Goal: Task Accomplishment & Management: Manage account settings

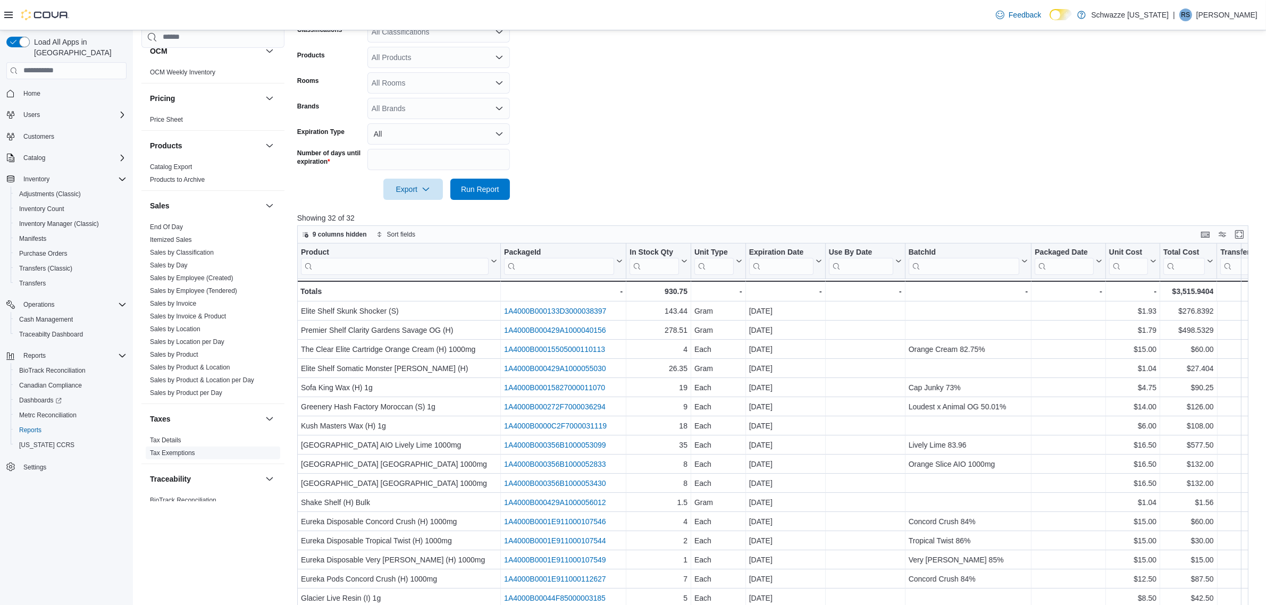
scroll to position [620, 0]
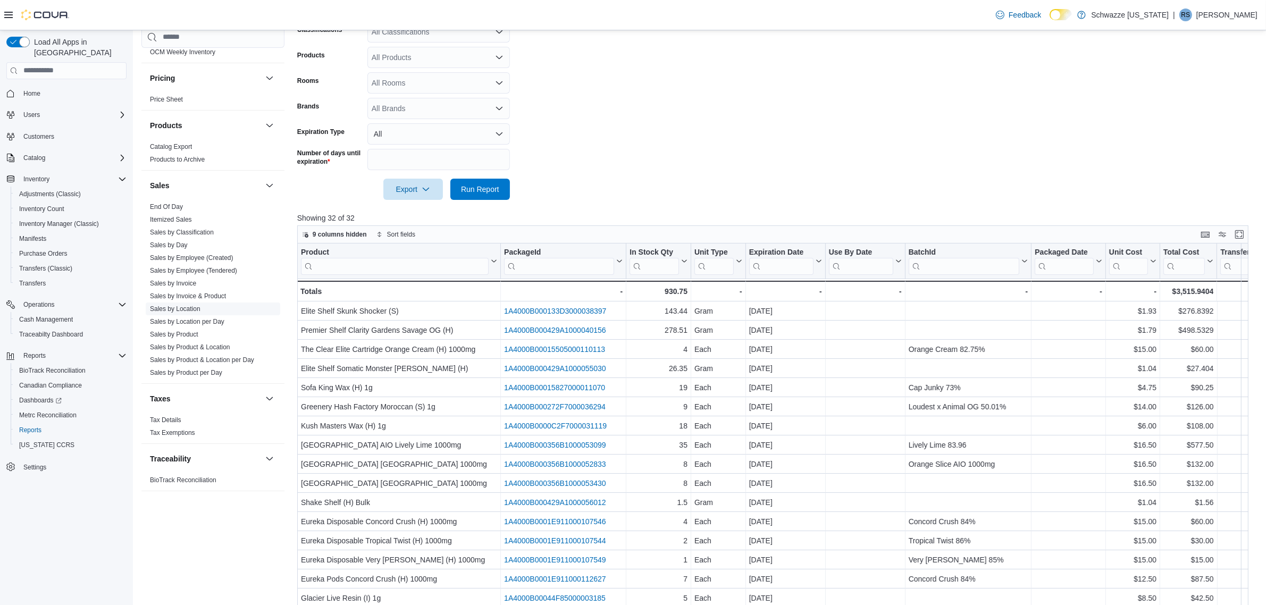
click at [192, 305] on link "Sales by Location" at bounding box center [175, 308] width 51 height 7
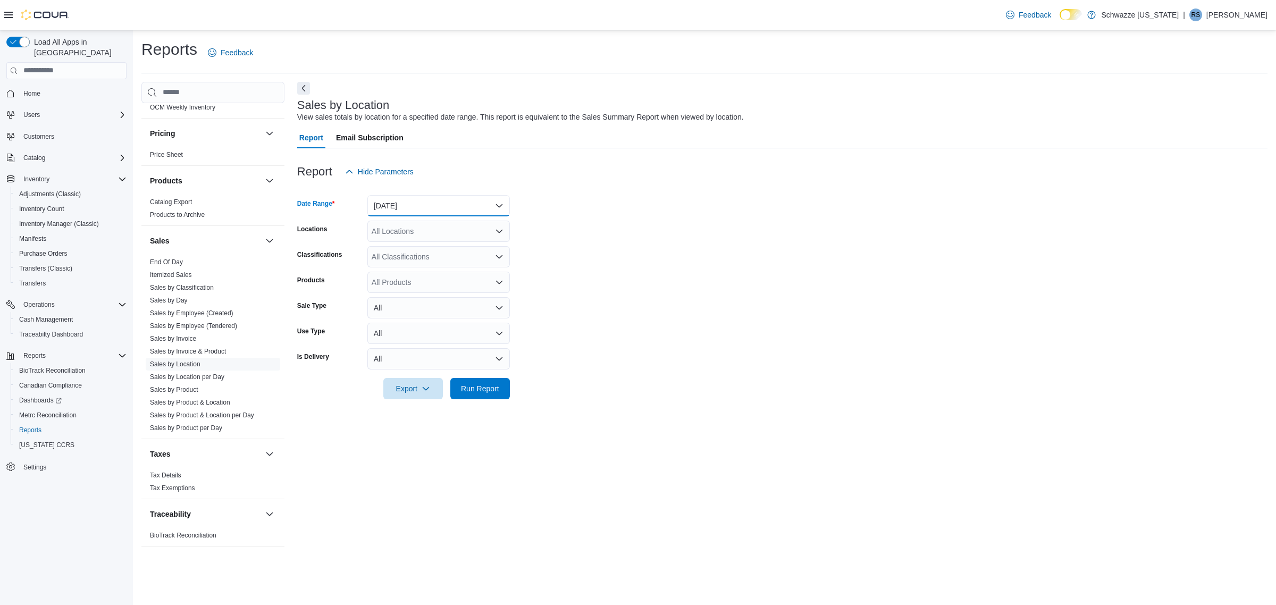
click at [400, 210] on button "[DATE]" at bounding box center [439, 205] width 143 height 21
click at [742, 306] on form "Date Range [DATE] Locations All Locations Classifications All Classifications P…" at bounding box center [782, 290] width 971 height 217
click at [403, 203] on button "[DATE]" at bounding box center [439, 205] width 143 height 21
click at [404, 240] on button "[DATE]" at bounding box center [439, 248] width 143 height 21
click at [447, 229] on div "All Locations" at bounding box center [439, 231] width 143 height 21
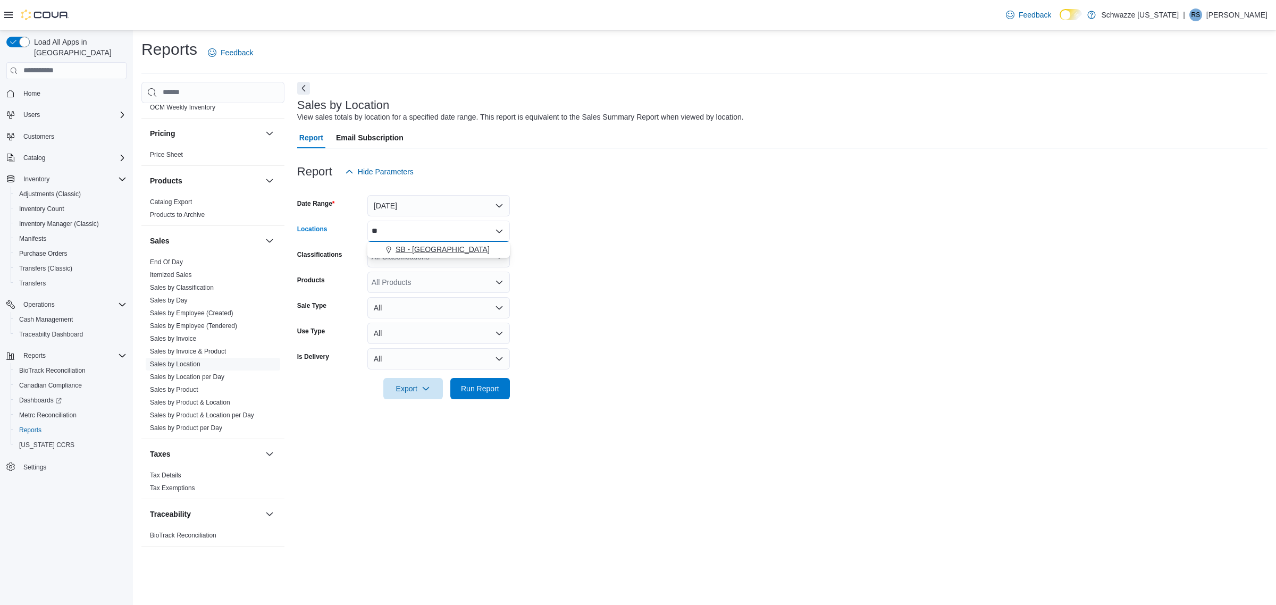
type input "**"
click at [437, 250] on span "SB - [GEOGRAPHIC_DATA]" at bounding box center [443, 249] width 94 height 11
drag, startPoint x: 557, startPoint y: 419, endPoint x: 490, endPoint y: 403, distance: 68.9
click at [559, 419] on div "Sales by Location View sales totals by location for a specified date range. Thi…" at bounding box center [782, 319] width 971 height 475
drag, startPoint x: 461, startPoint y: 378, endPoint x: 506, endPoint y: 375, distance: 45.9
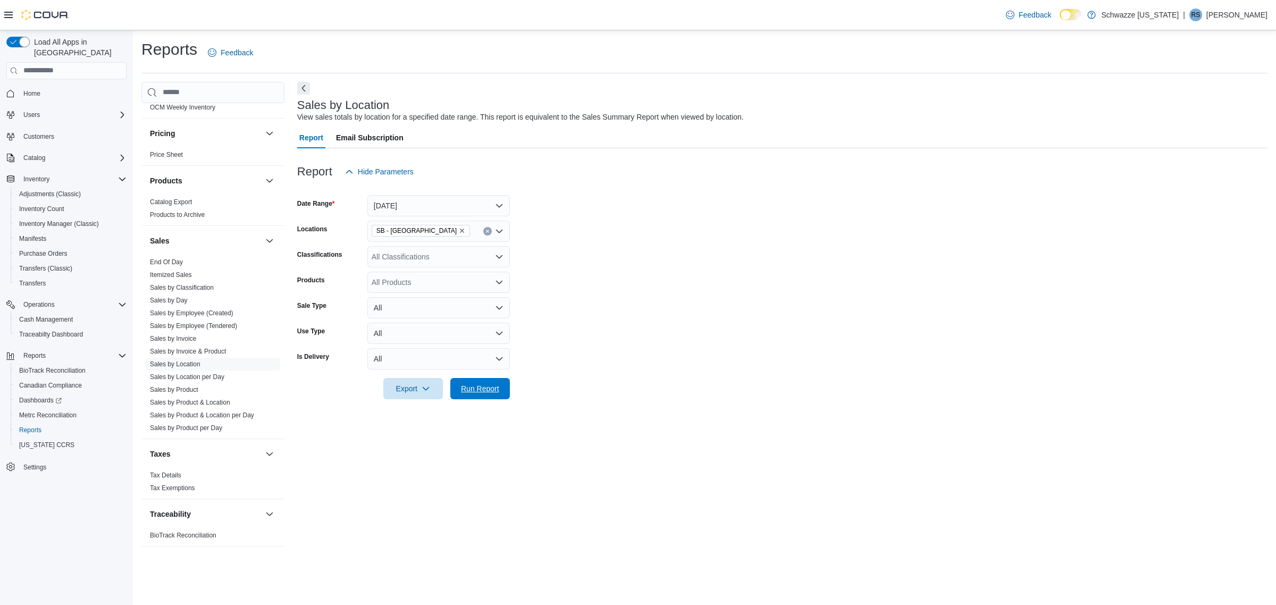
click at [462, 378] on div "Export Run Report" at bounding box center [403, 388] width 213 height 21
click at [471, 389] on span "Run Report" at bounding box center [480, 388] width 38 height 11
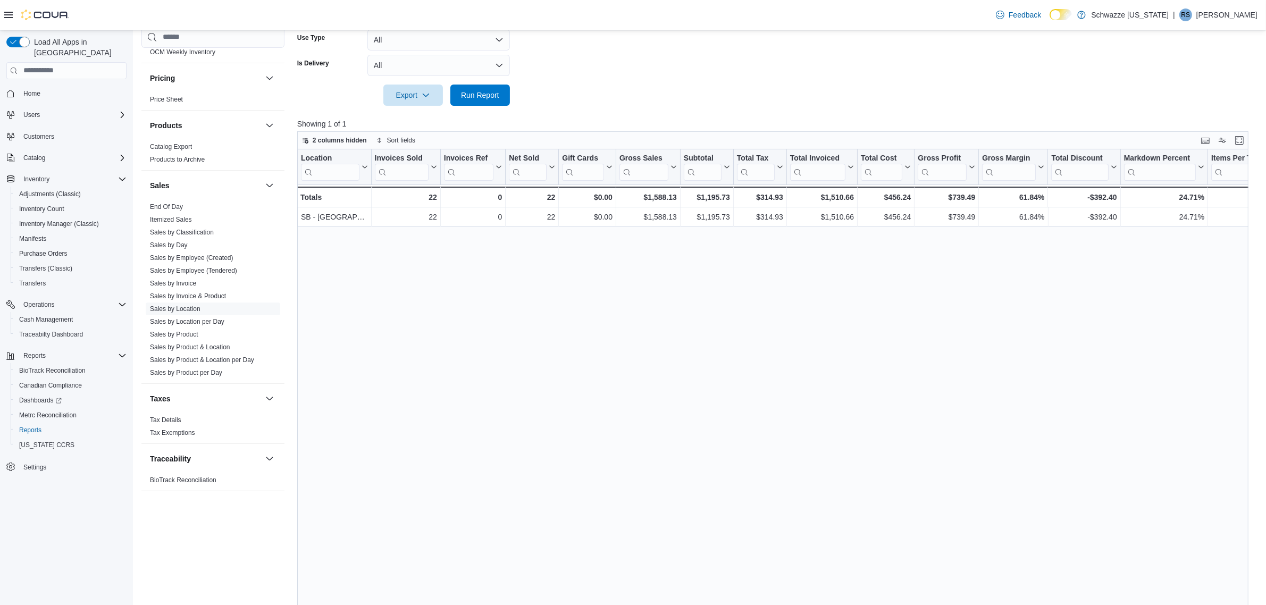
scroll to position [312, 0]
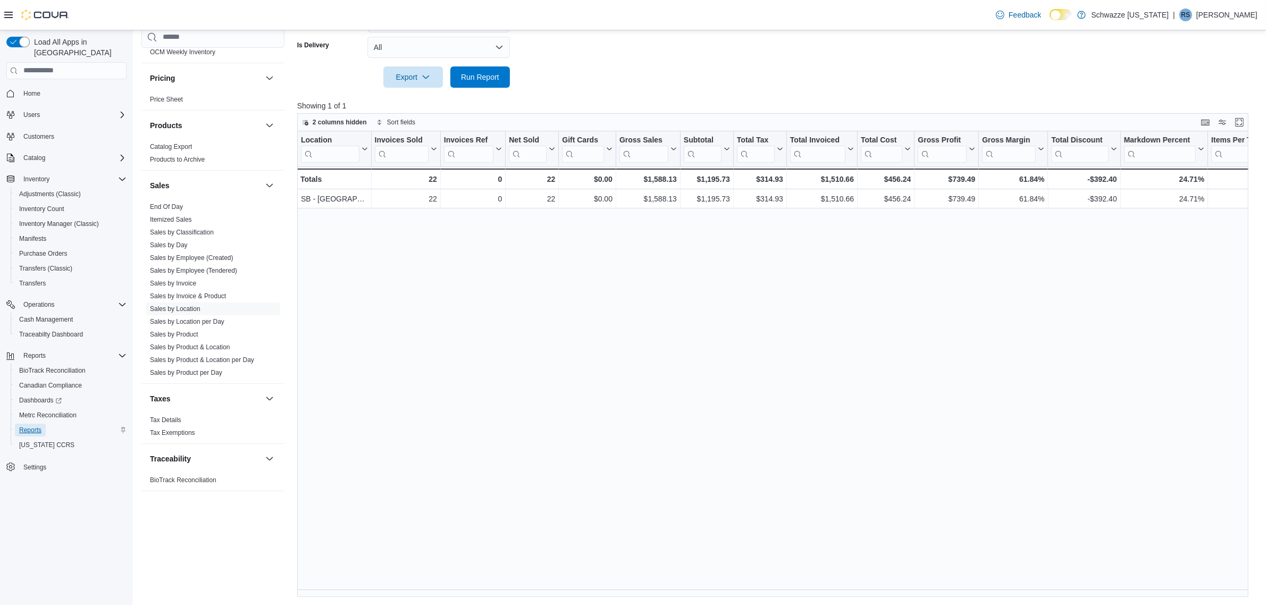
click at [40, 426] on span "Reports" at bounding box center [30, 430] width 22 height 9
click at [191, 307] on link "Sales by Location" at bounding box center [175, 308] width 51 height 7
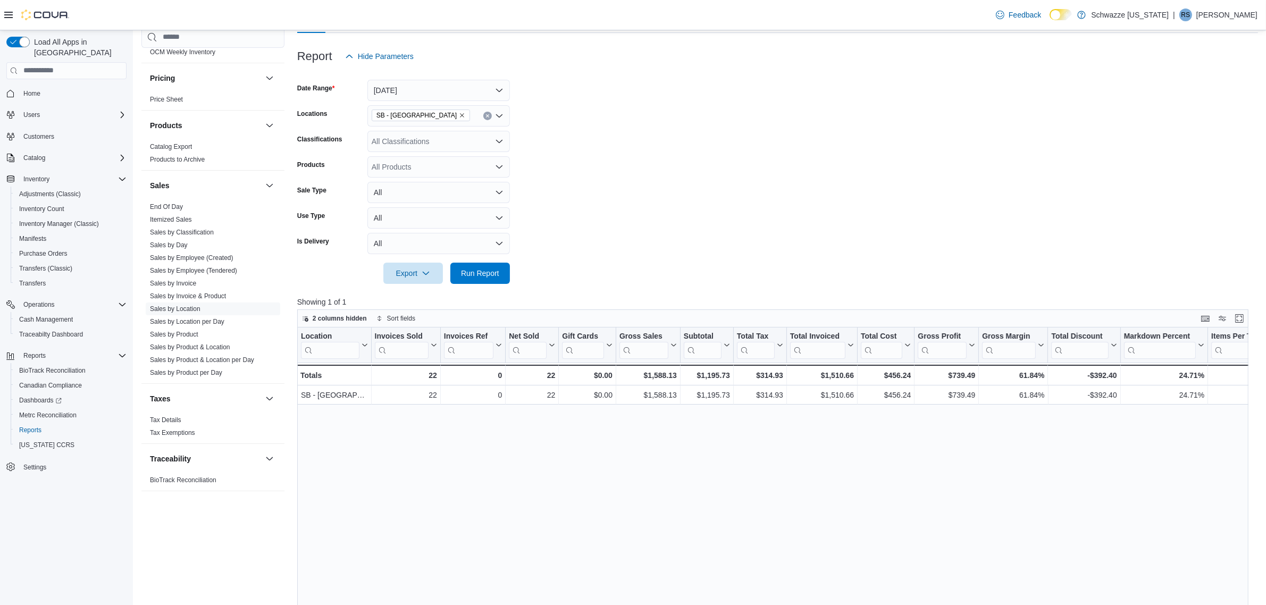
scroll to position [112, 0]
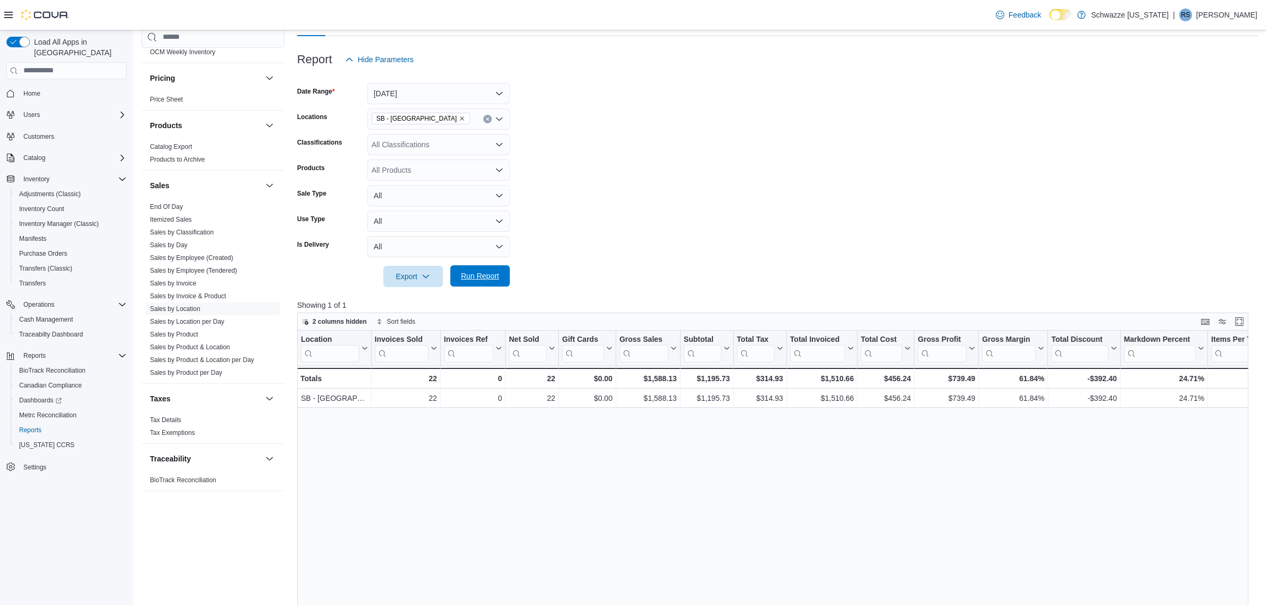
click at [482, 277] on span "Run Report" at bounding box center [480, 276] width 38 height 11
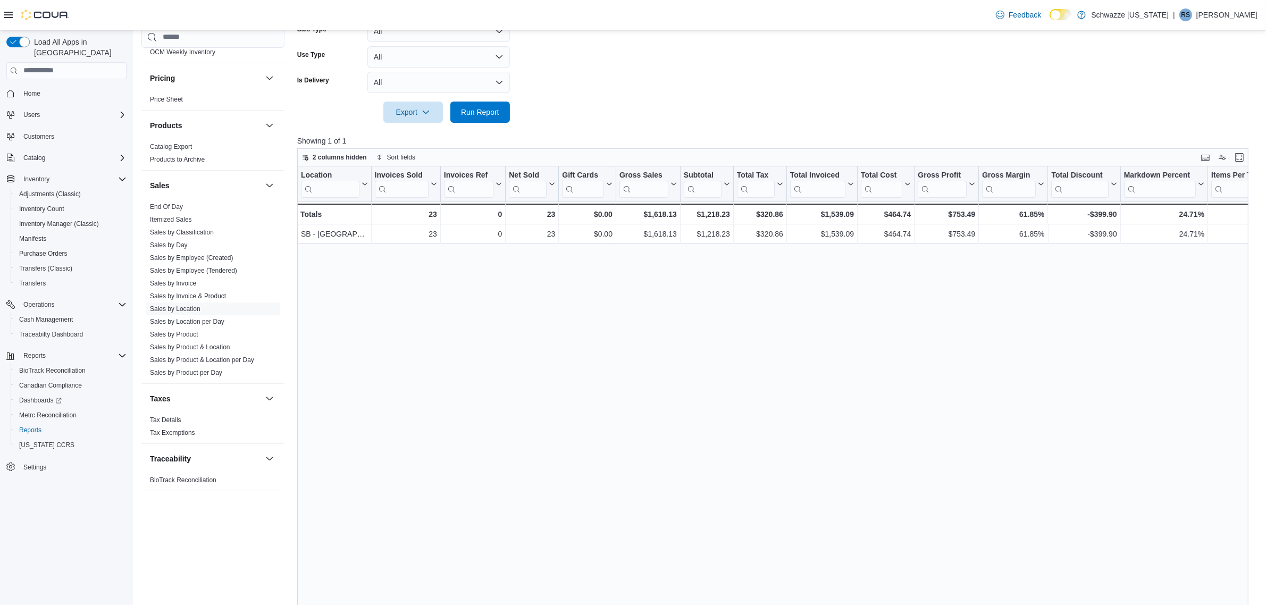
scroll to position [245, 0]
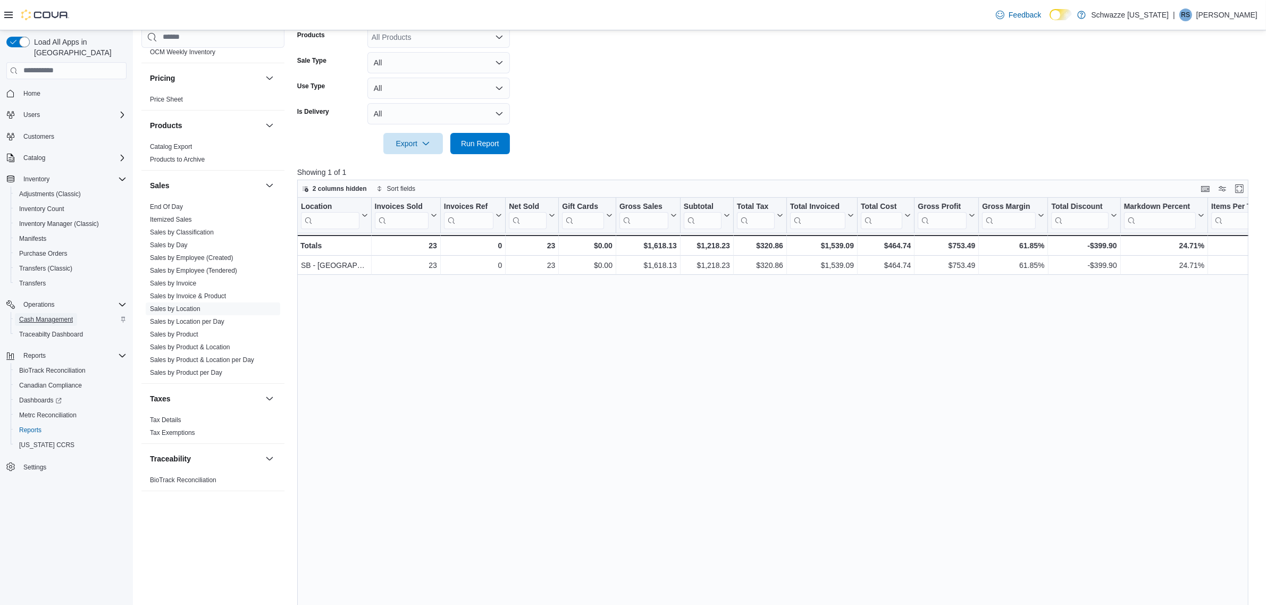
click at [57, 315] on span "Cash Management" at bounding box center [46, 319] width 54 height 9
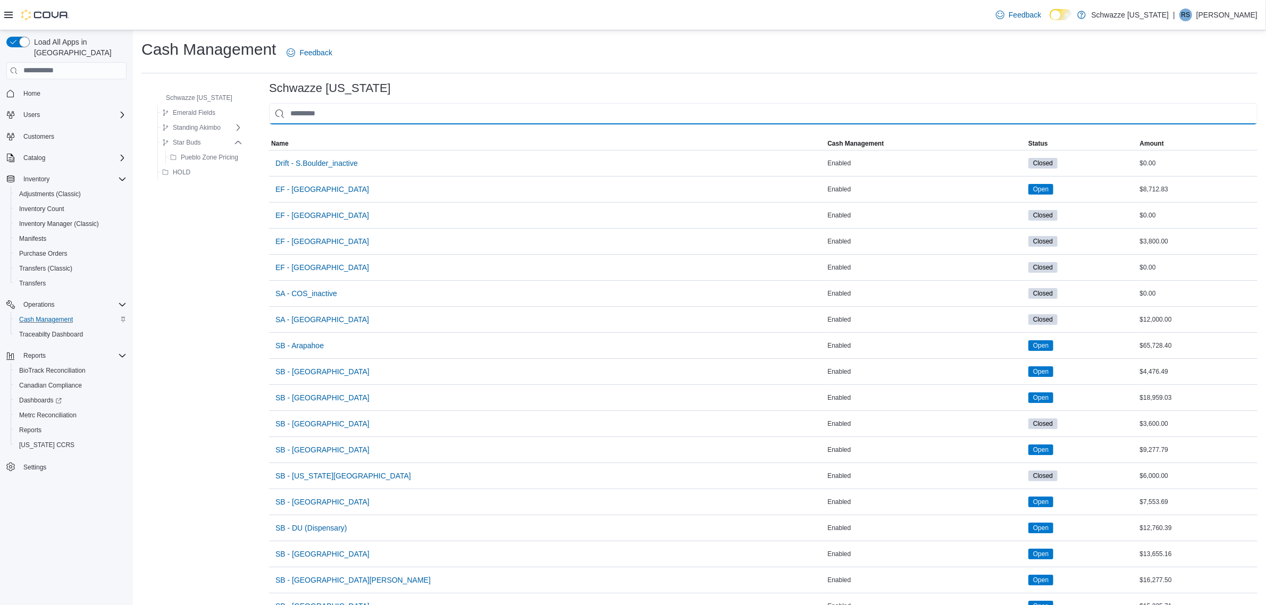
click at [303, 117] on input "This is a search bar. As you type, the results lower in the page will automatic…" at bounding box center [763, 113] width 989 height 21
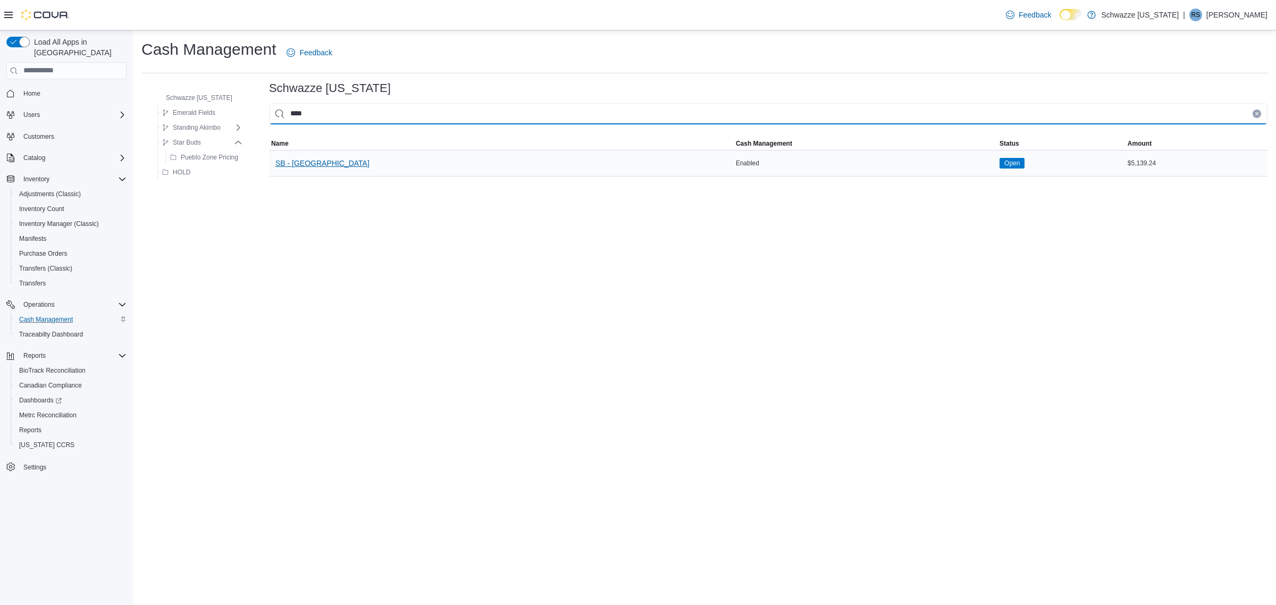
type input "****"
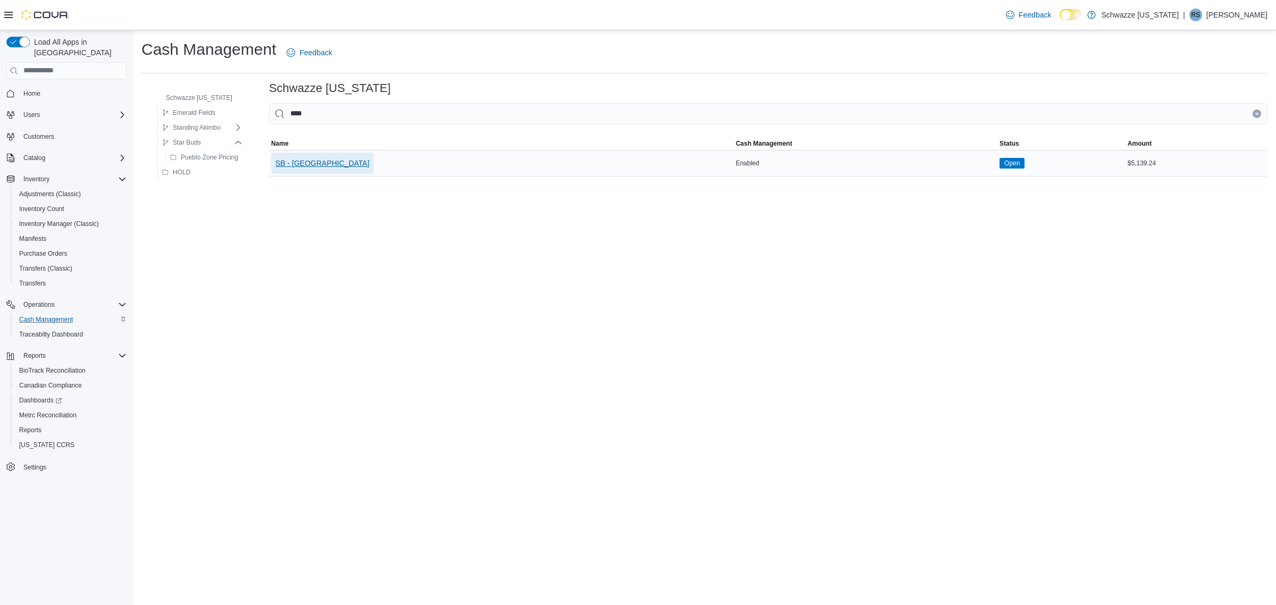
click at [316, 163] on span "SB - [GEOGRAPHIC_DATA]" at bounding box center [322, 163] width 94 height 11
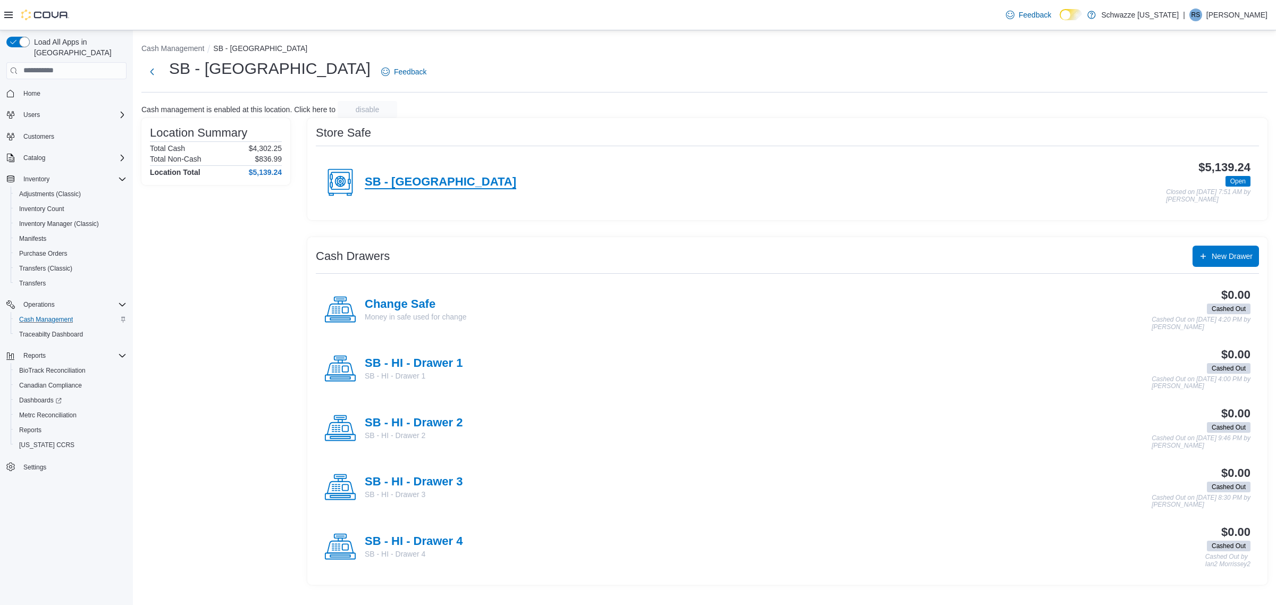
click at [400, 179] on h4 "SB - [GEOGRAPHIC_DATA]" at bounding box center [441, 183] width 152 height 14
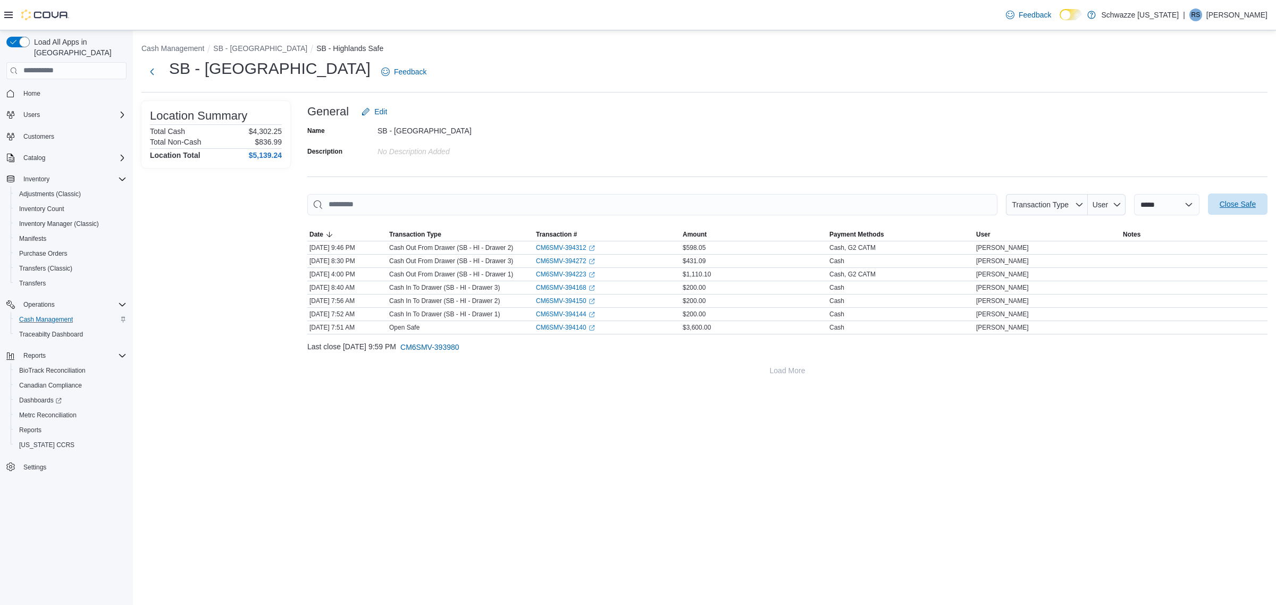
click at [1247, 197] on span "Close Safe" at bounding box center [1238, 204] width 47 height 21
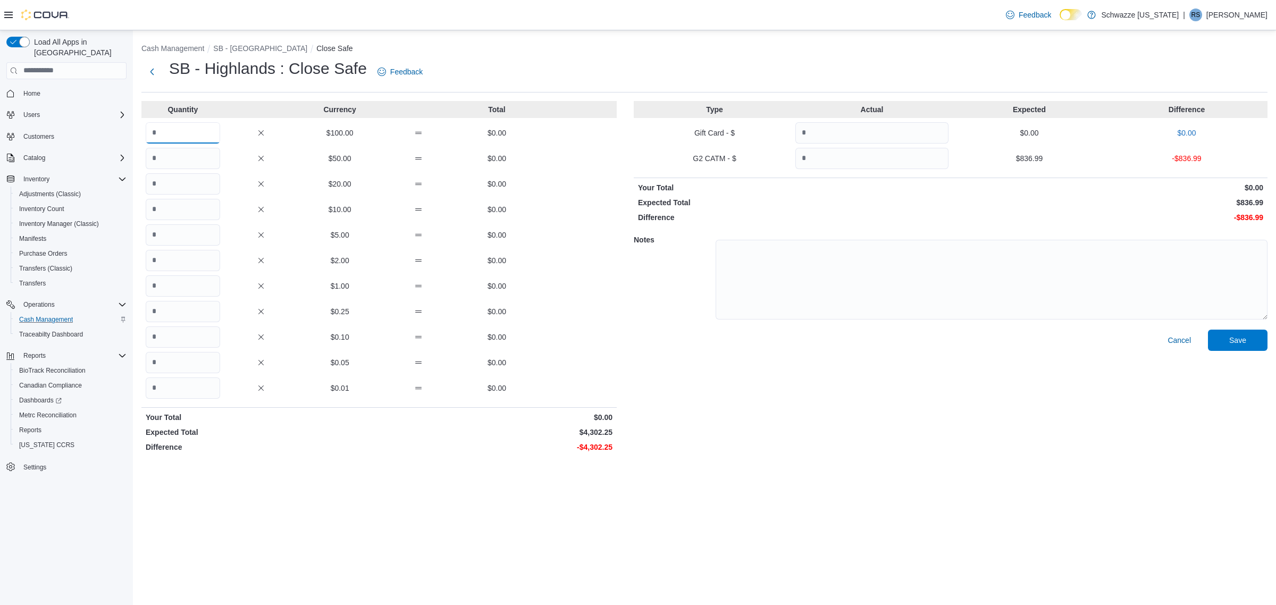
click at [172, 137] on input "Quantity" at bounding box center [183, 132] width 74 height 21
click at [847, 145] on div "Type Actual Expected Difference Gift Card - $ $0.00 $0.00 G2 CATM - $ $836.99 -…" at bounding box center [951, 279] width 634 height 356
click at [847, 152] on input "Quantity" at bounding box center [872, 158] width 153 height 21
type input "******"
click at [850, 213] on p "Difference" at bounding box center [793, 217] width 311 height 11
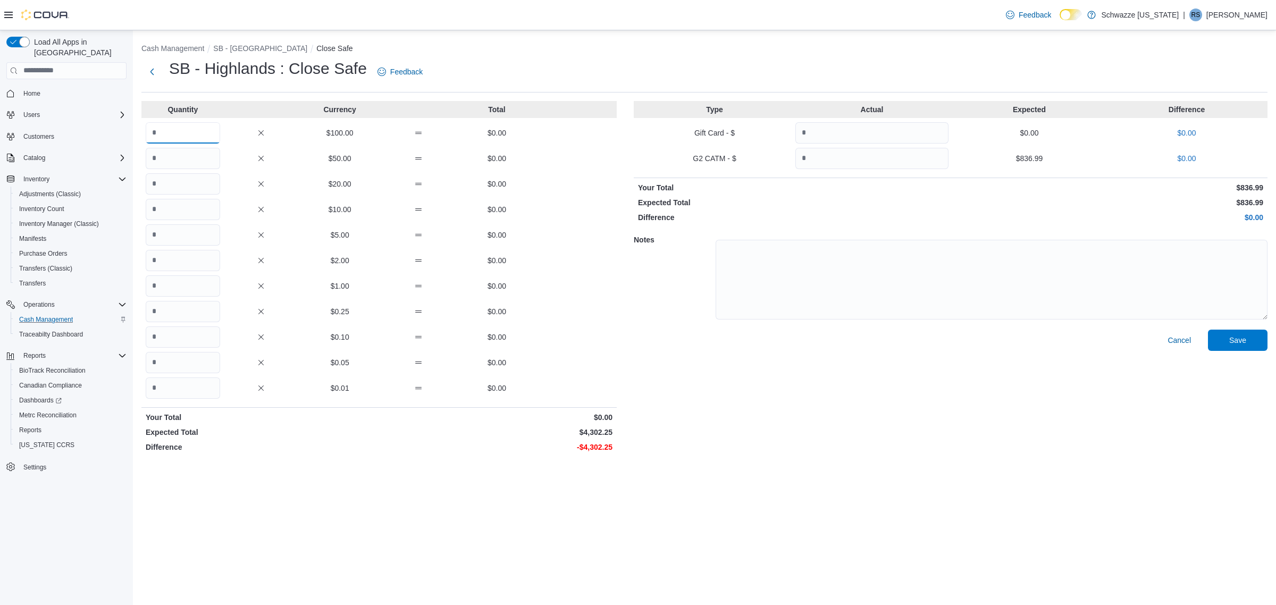
click at [191, 134] on input "Quantity" at bounding box center [183, 132] width 74 height 21
click at [206, 264] on input "Quantity" at bounding box center [183, 260] width 74 height 21
click at [197, 286] on input "Quantity" at bounding box center [183, 285] width 74 height 21
drag, startPoint x: 169, startPoint y: 131, endPoint x: 118, endPoint y: 151, distance: 54.7
click at [118, 151] on div "Load All Apps in New Hub Home Users Customers Catalog Inventory Adjustments (Cl…" at bounding box center [638, 317] width 1276 height 575
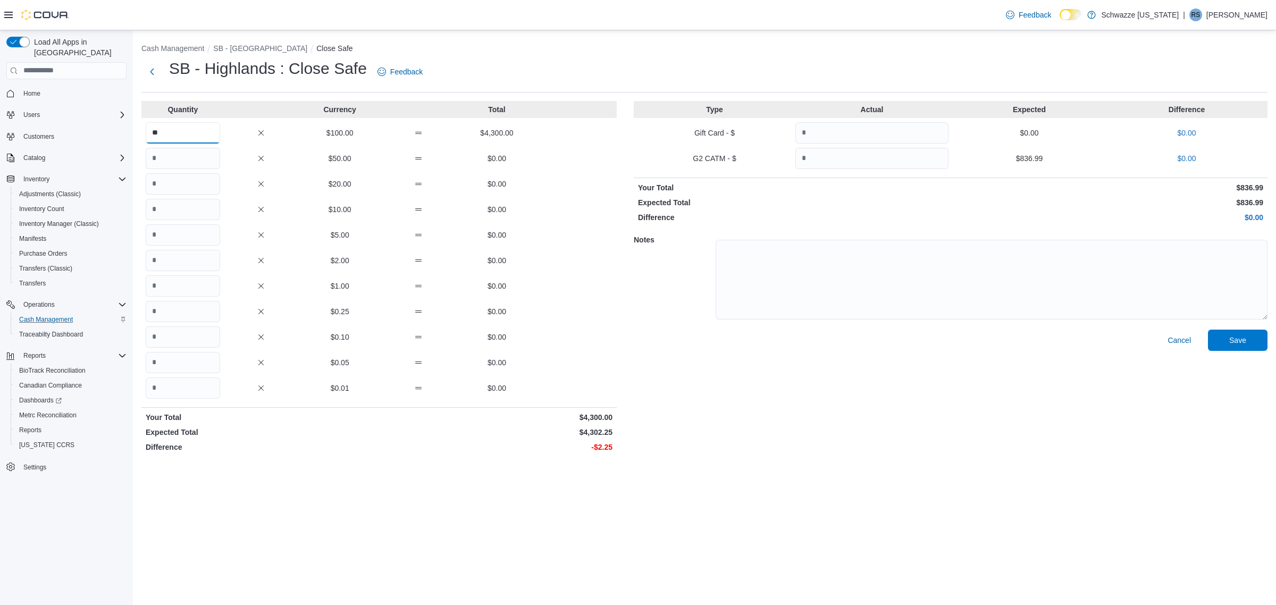
type input "**"
click at [186, 312] on input "Quantity" at bounding box center [183, 311] width 74 height 21
click at [179, 291] on input "Quantity" at bounding box center [183, 285] width 74 height 21
type input "*"
click at [182, 391] on input "Quantity" at bounding box center [183, 388] width 74 height 21
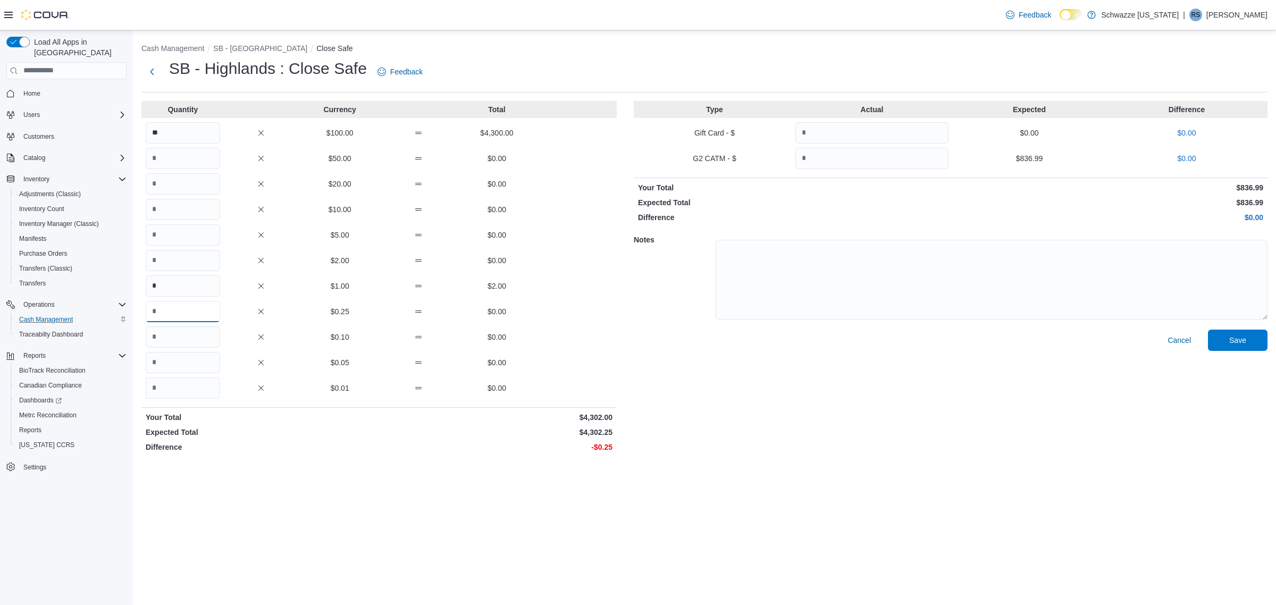
click at [177, 306] on input "Quantity" at bounding box center [183, 311] width 74 height 21
click at [290, 504] on div "Cash Management SB - Highlands Close Safe SB - Highlands : Close Safe Feedback …" at bounding box center [704, 317] width 1143 height 575
drag, startPoint x: 166, startPoint y: 314, endPoint x: 127, endPoint y: 319, distance: 39.6
click at [127, 319] on div "Load All Apps in [GEOGRAPHIC_DATA] Home Users Customers Catalog Inventory Adjus…" at bounding box center [638, 317] width 1276 height 575
type input "*"
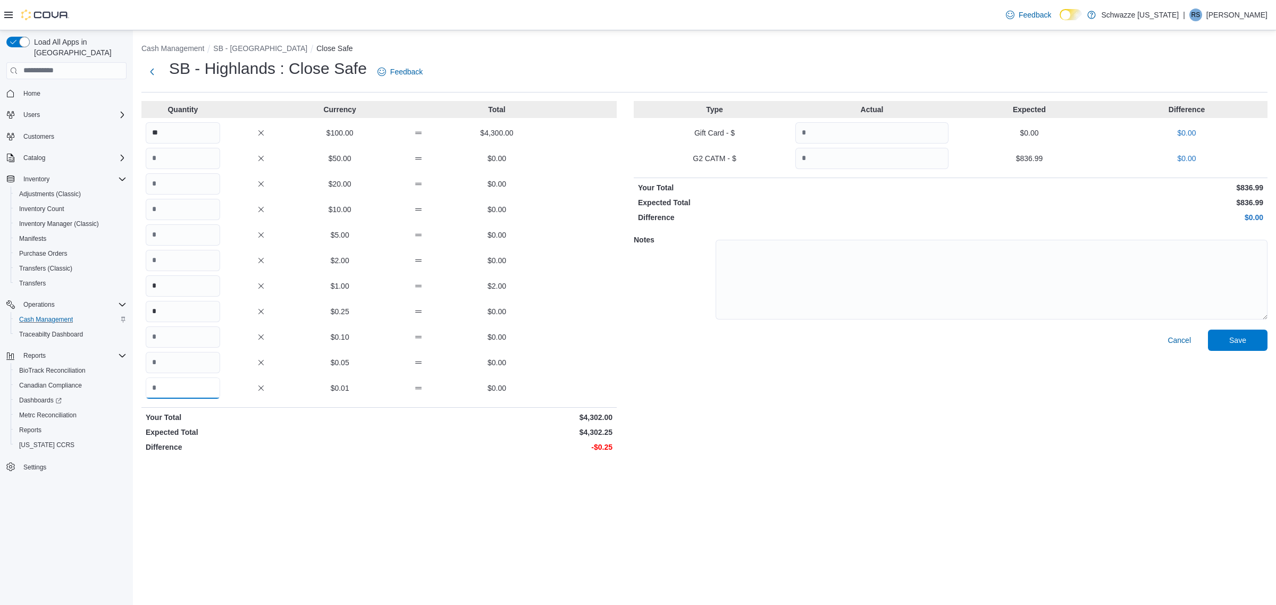
click at [203, 391] on input "Quantity" at bounding box center [183, 388] width 74 height 21
type input "**"
click at [314, 454] on div "Quantity Currency Total ** $100.00 $4,300.00 $50.00 $0.00 $20.00 $0.00 $10.00 $…" at bounding box center [378, 279] width 475 height 356
click at [1237, 340] on span "Save" at bounding box center [1238, 340] width 17 height 11
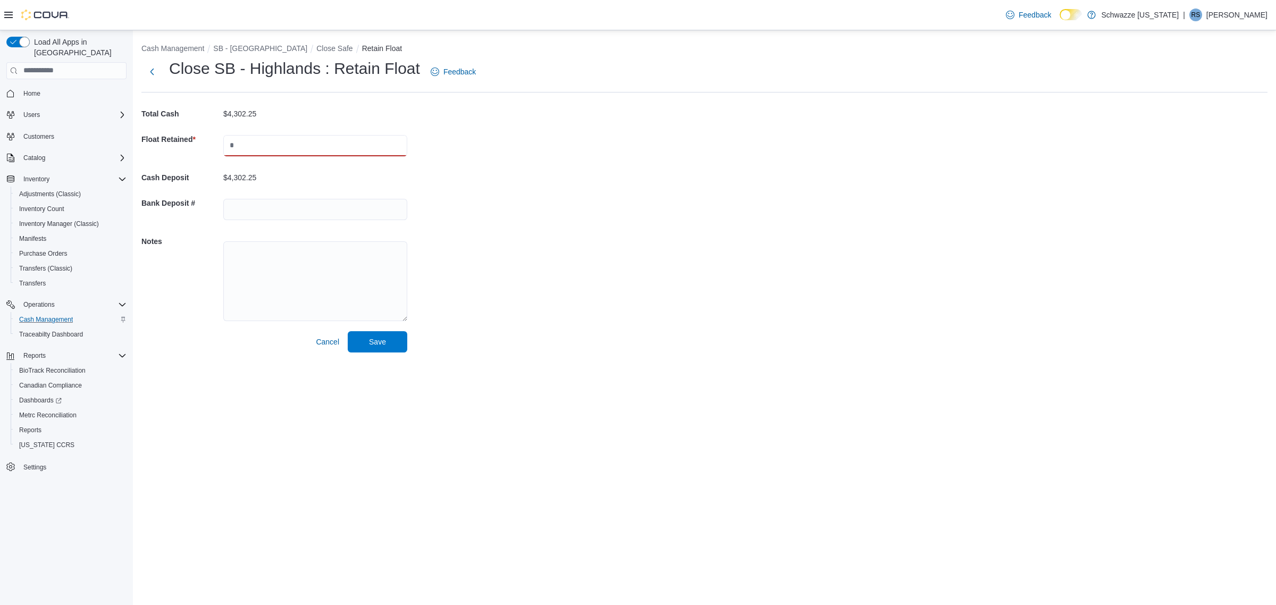
click at [247, 141] on input "text" at bounding box center [315, 145] width 184 height 21
type input "****"
click at [692, 230] on div "Cash Management SB - Highlands Close Safe Retain Float Close SB - Highlands : R…" at bounding box center [704, 195] width 1143 height 331
click at [395, 341] on span "Save" at bounding box center [377, 341] width 47 height 21
